Goal: Transaction & Acquisition: Subscribe to service/newsletter

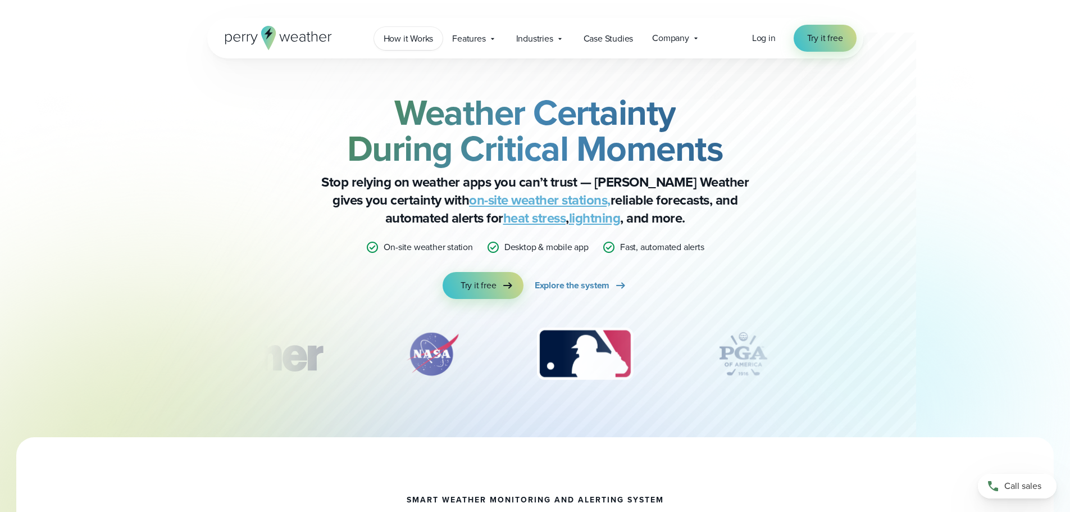
click at [417, 42] on span "How it Works" at bounding box center [409, 38] width 50 height 13
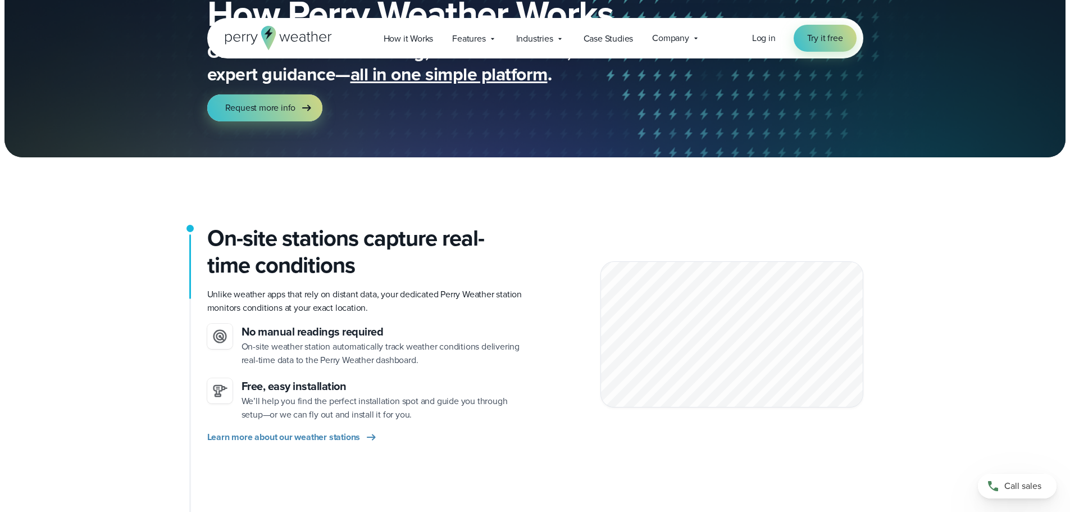
scroll to position [112, 0]
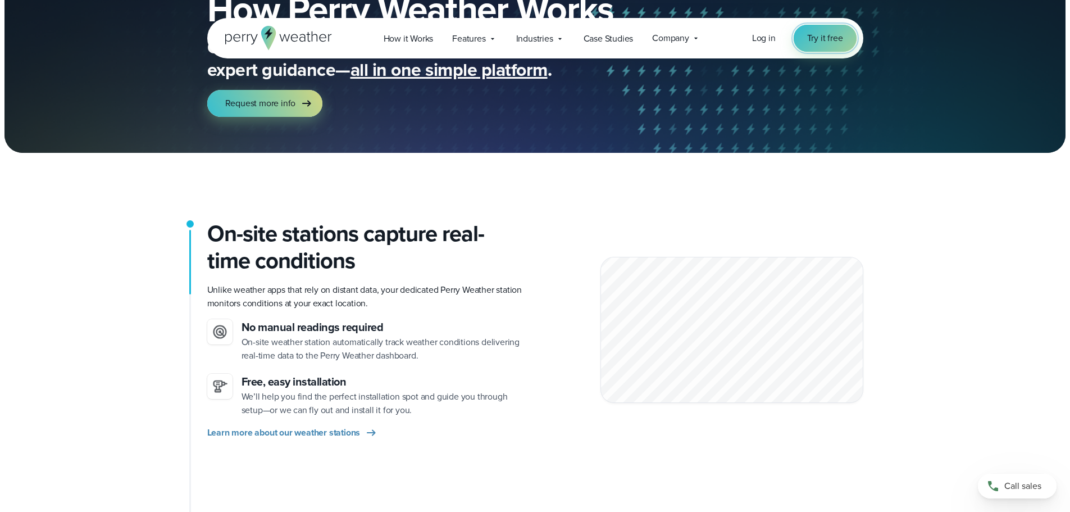
click at [840, 35] on span "Try it free" at bounding box center [825, 37] width 36 height 13
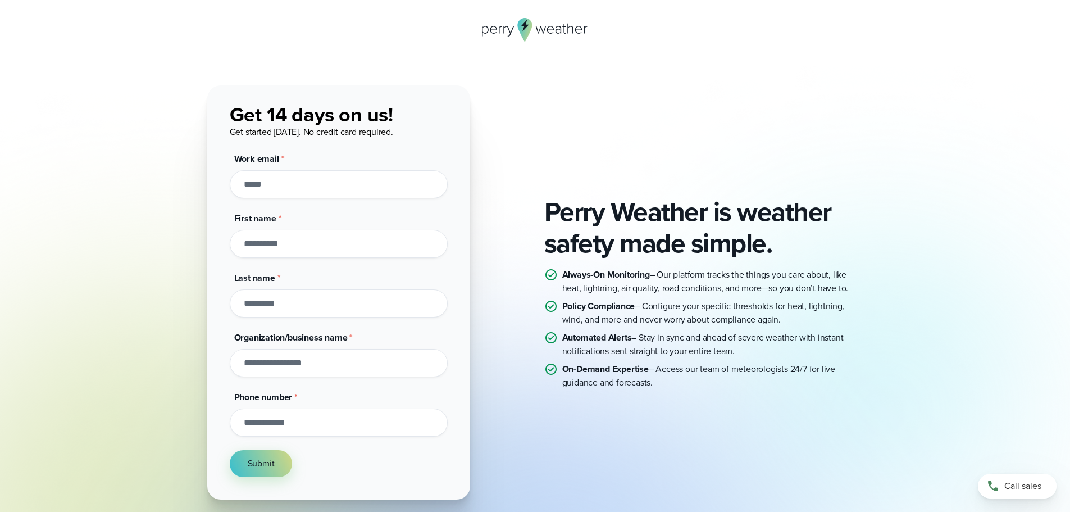
click at [401, 184] on input "Work email *" at bounding box center [339, 184] width 218 height 28
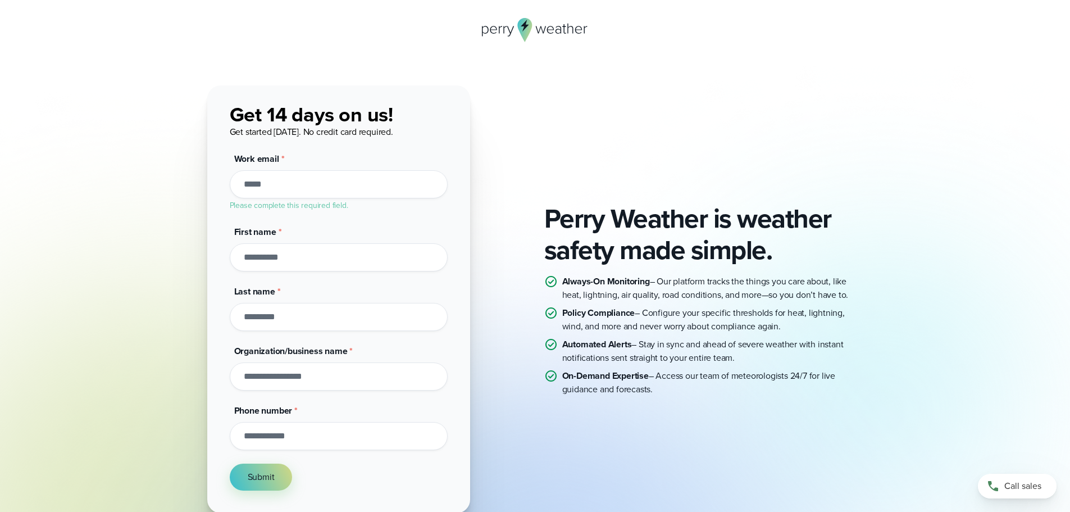
drag, startPoint x: 844, startPoint y: 89, endPoint x: 855, endPoint y: 74, distance: 18.5
click at [844, 89] on div "Perry Weather is weather safety made simple. Always-On Monitoring – Our platfor…" at bounding box center [535, 298] width 656 height 427
drag, startPoint x: 873, startPoint y: 70, endPoint x: 879, endPoint y: 63, distance: 8.8
click at [875, 67] on div "Perry Weather is weather safety made simple. Always-On Monitoring – Our platfor…" at bounding box center [535, 317] width 1070 height 634
click at [896, 70] on div "Perry Weather is weather safety made simple. Always-On Monitoring – Our platfor…" at bounding box center [535, 317] width 1070 height 634
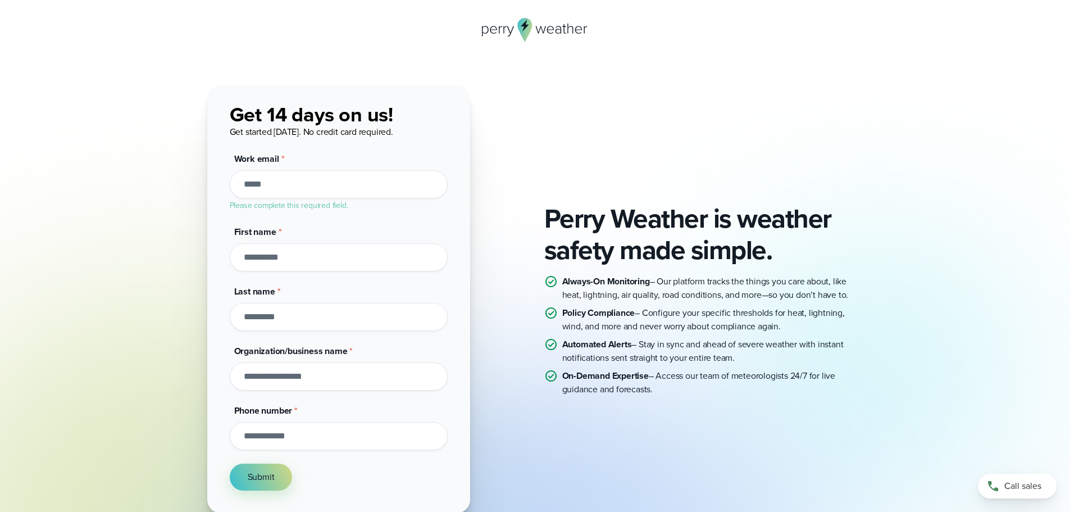
click at [708, 129] on div "Perry Weather is weather safety made simple. Always-On Monitoring – Our platfor…" at bounding box center [535, 298] width 656 height 427
